Goal: Information Seeking & Learning: Learn about a topic

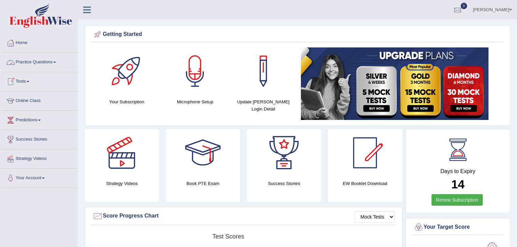
click at [56, 50] on li "Home" at bounding box center [38, 43] width 77 height 19
click at [56, 60] on link "Practice Questions" at bounding box center [38, 61] width 77 height 17
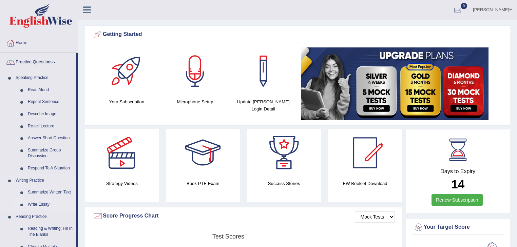
click at [48, 204] on link "Write Essay" at bounding box center [50, 205] width 51 height 12
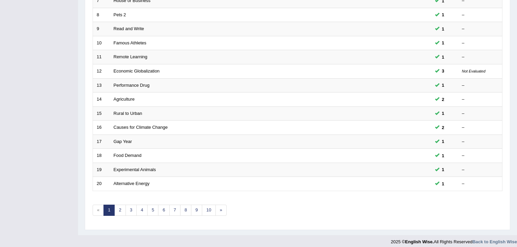
scroll to position [200, 0]
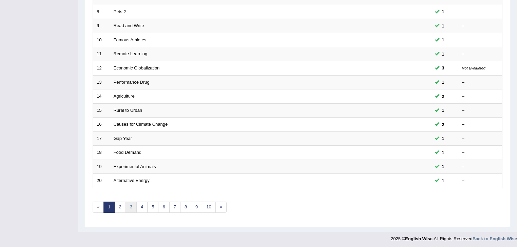
click at [132, 207] on link "3" at bounding box center [131, 207] width 11 height 11
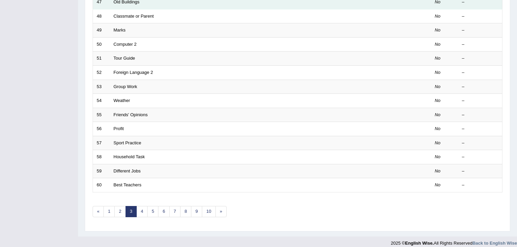
scroll to position [200, 0]
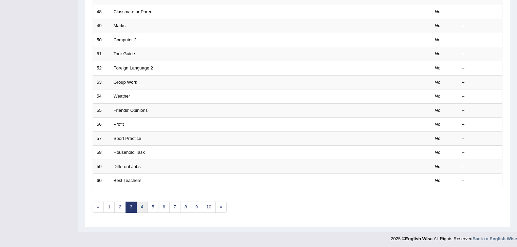
click at [142, 206] on link "4" at bounding box center [141, 207] width 11 height 11
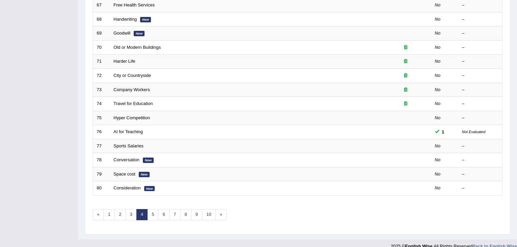
scroll to position [200, 0]
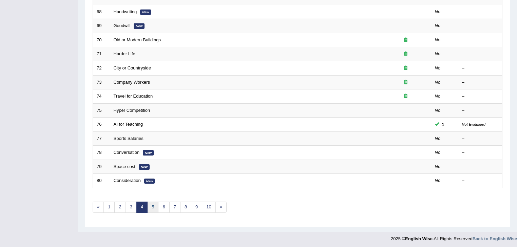
click at [152, 205] on link "5" at bounding box center [152, 207] width 11 height 11
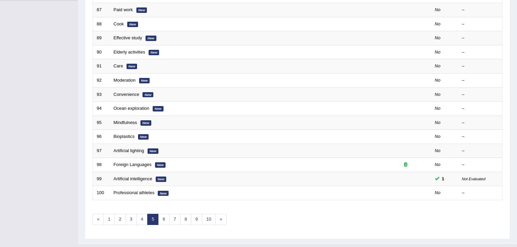
scroll to position [190, 0]
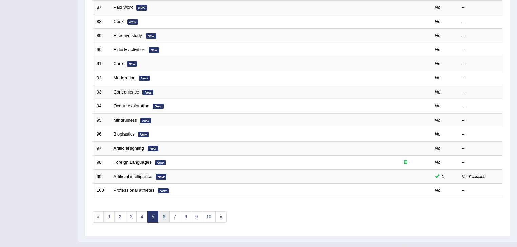
click at [165, 214] on link "6" at bounding box center [163, 217] width 11 height 11
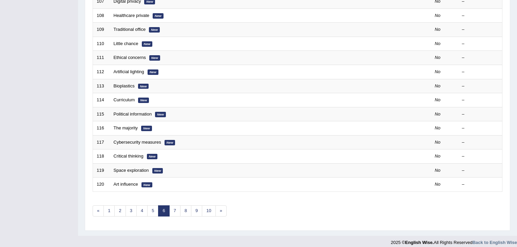
scroll to position [200, 0]
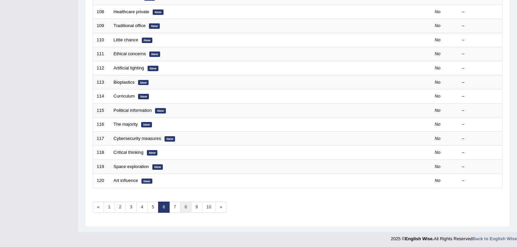
click at [185, 205] on link "8" at bounding box center [185, 207] width 11 height 11
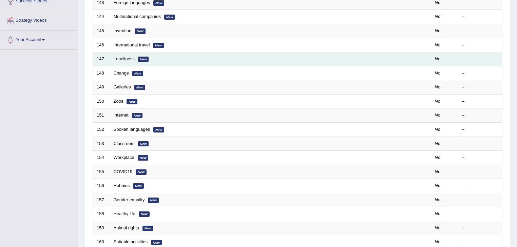
scroll to position [200, 0]
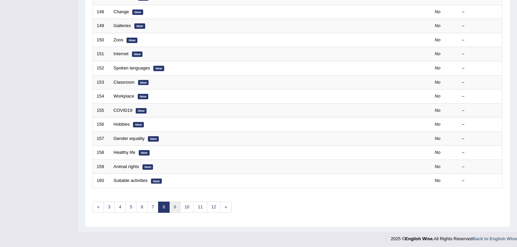
click at [176, 204] on link "9" at bounding box center [174, 207] width 11 height 11
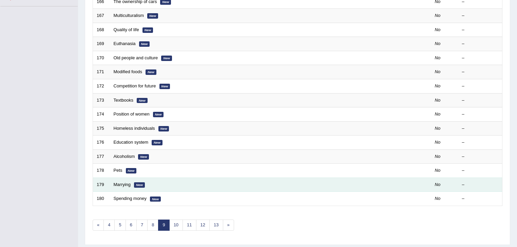
scroll to position [200, 0]
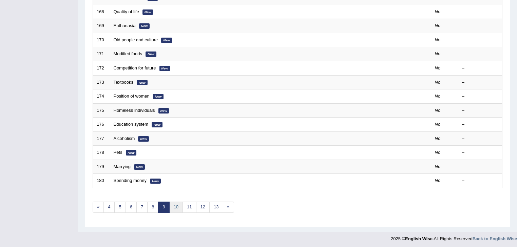
click at [176, 202] on link "10" at bounding box center [176, 207] width 14 height 11
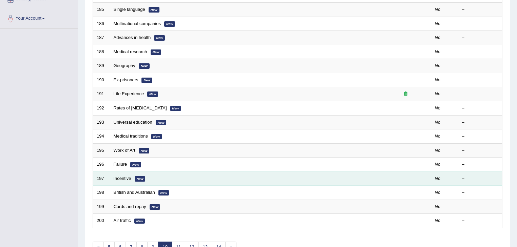
scroll to position [200, 0]
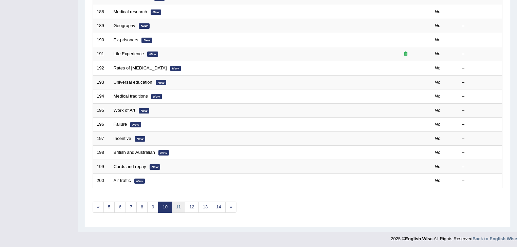
click at [177, 204] on link "11" at bounding box center [179, 207] width 14 height 11
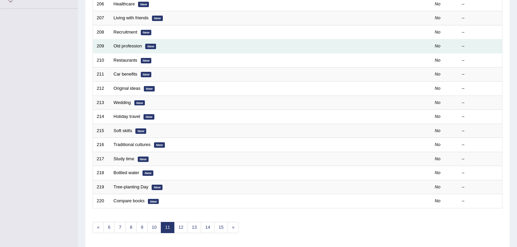
scroll to position [200, 0]
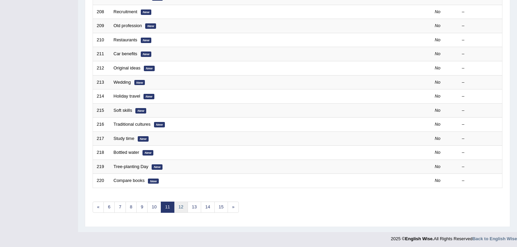
click at [182, 208] on link "12" at bounding box center [181, 207] width 14 height 11
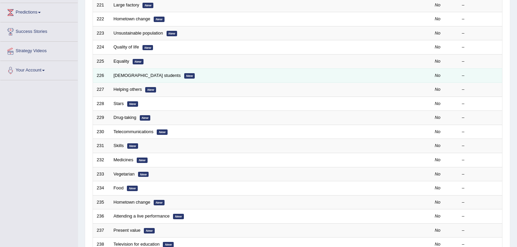
scroll to position [109, 0]
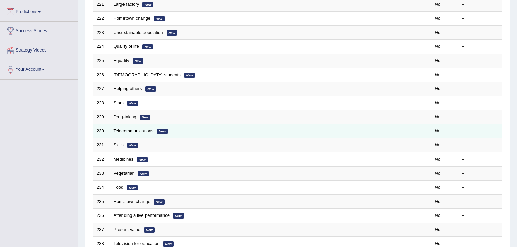
click at [146, 130] on link "Telecommunications" at bounding box center [134, 131] width 40 height 5
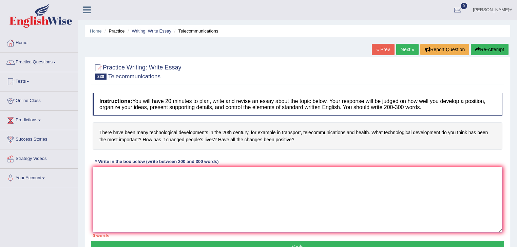
click at [135, 181] on textarea at bounding box center [298, 200] width 410 height 66
click at [154, 172] on textarea "The increasing influence in technological development" at bounding box center [298, 200] width 410 height 66
click at [232, 172] on textarea "The increasing influence in health technological development" at bounding box center [298, 200] width 410 height 66
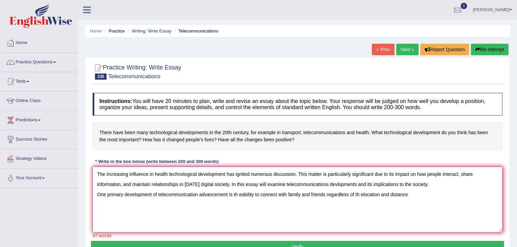
click at [326, 192] on textarea "The increasing influence in health technological development has ignited numero…" at bounding box center [298, 200] width 410 height 66
click at [378, 193] on textarea "The increasing influence in health technological development has ignited numero…" at bounding box center [298, 200] width 410 height 66
click at [386, 193] on textarea "The increasing influence in health technological development has ignited numero…" at bounding box center [298, 200] width 410 height 66
click at [428, 195] on textarea "The increasing influence in health technological development has ignited numero…" at bounding box center [298, 200] width 410 height 66
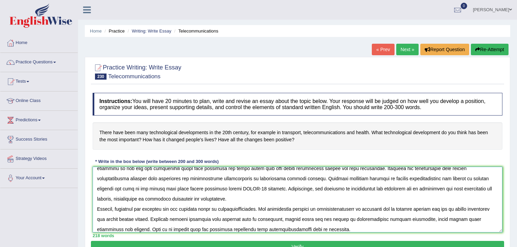
scroll to position [46, 0]
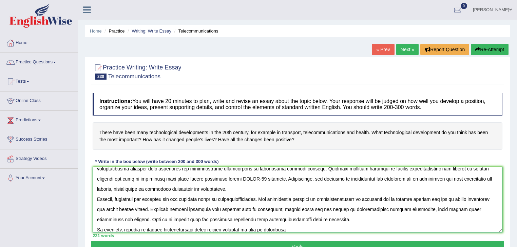
click at [265, 228] on textarea at bounding box center [298, 200] width 410 height 66
click at [320, 230] on textarea at bounding box center [298, 200] width 410 height 66
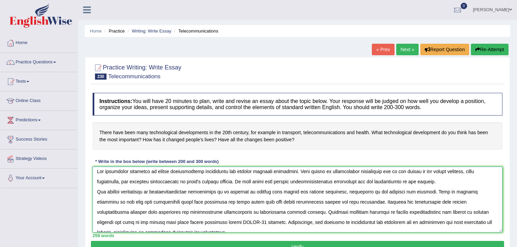
scroll to position [0, 0]
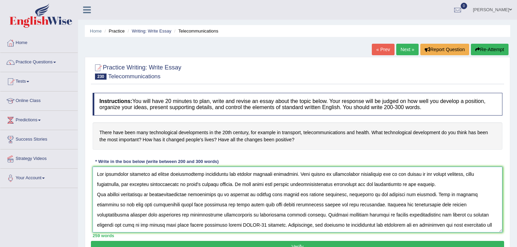
click at [197, 173] on textarea at bounding box center [298, 200] width 410 height 66
click at [238, 193] on textarea at bounding box center [298, 200] width 410 height 66
click at [244, 193] on textarea at bounding box center [298, 200] width 410 height 66
click at [275, 204] on textarea at bounding box center [298, 200] width 410 height 66
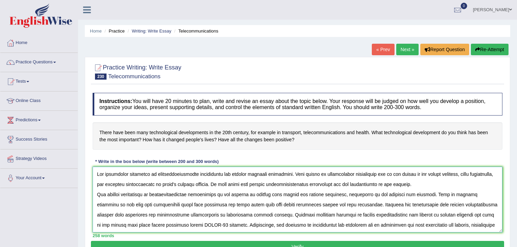
click at [275, 204] on textarea at bounding box center [298, 200] width 410 height 66
click at [375, 213] on textarea at bounding box center [298, 200] width 410 height 66
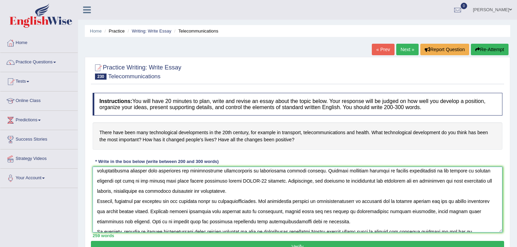
scroll to position [54, 0]
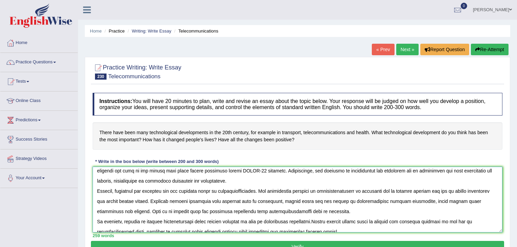
click at [341, 171] on textarea at bounding box center [298, 200] width 410 height 66
click at [362, 190] on textarea at bounding box center [298, 200] width 410 height 66
click at [464, 199] on textarea at bounding box center [298, 200] width 410 height 66
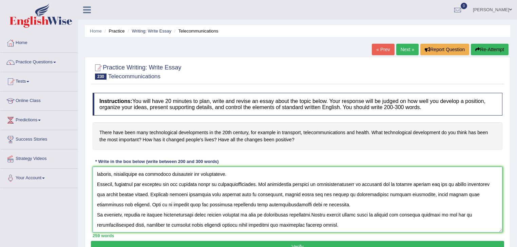
click at [136, 214] on textarea at bounding box center [298, 200] width 410 height 66
click at [316, 214] on textarea at bounding box center [298, 200] width 410 height 66
click at [265, 224] on textarea at bounding box center [298, 200] width 410 height 66
click at [302, 223] on textarea at bounding box center [298, 200] width 410 height 66
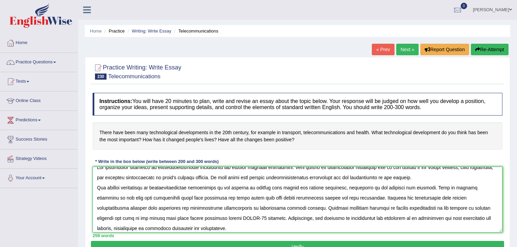
scroll to position [0, 0]
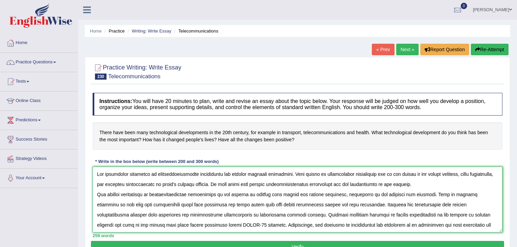
click at [225, 174] on textarea at bounding box center [298, 200] width 410 height 66
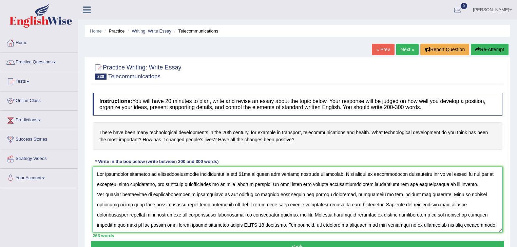
click at [318, 183] on textarea at bounding box center [298, 200] width 410 height 66
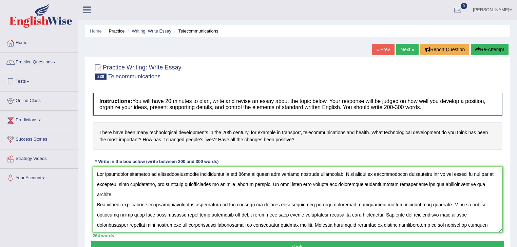
click at [334, 182] on textarea at bounding box center [298, 200] width 410 height 66
click at [342, 184] on textarea at bounding box center [298, 200] width 410 height 66
click at [433, 182] on textarea at bounding box center [298, 200] width 410 height 66
click at [430, 182] on textarea at bounding box center [298, 200] width 410 height 66
click at [479, 184] on textarea at bounding box center [298, 200] width 410 height 66
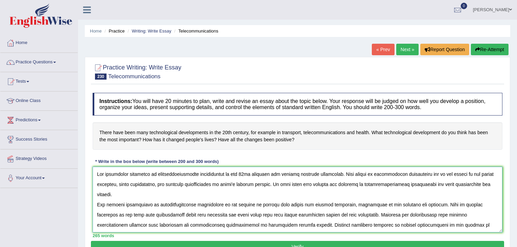
click at [198, 205] on textarea at bounding box center [298, 200] width 410 height 66
click at [197, 204] on textarea at bounding box center [298, 200] width 410 height 66
click at [301, 213] on textarea at bounding box center [298, 200] width 410 height 66
click at [189, 224] on textarea at bounding box center [298, 200] width 410 height 66
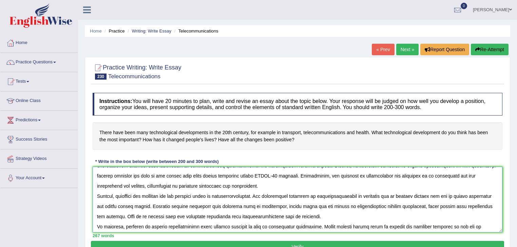
scroll to position [61, 0]
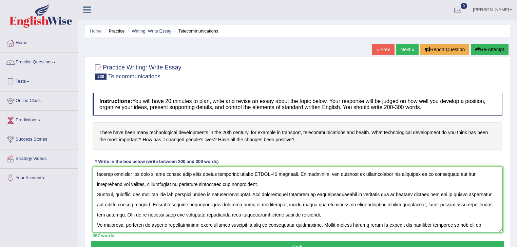
type textarea "The increasing influence in telecommunications developments in the 20th centuar…"
click at [238, 244] on button "Verify" at bounding box center [297, 247] width 413 height 12
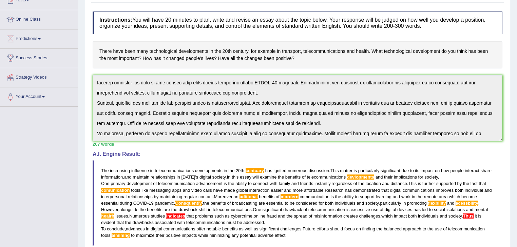
scroll to position [0, 0]
